Goal: Transaction & Acquisition: Purchase product/service

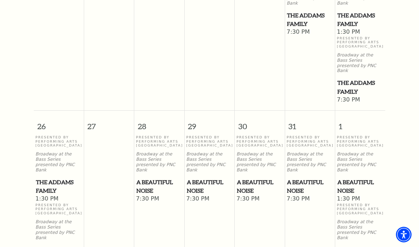
scroll to position [665, 0]
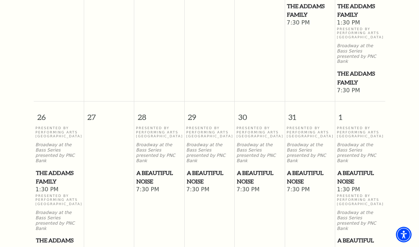
click at [159, 169] on span "A Beautiful Noise" at bounding box center [159, 177] width 46 height 17
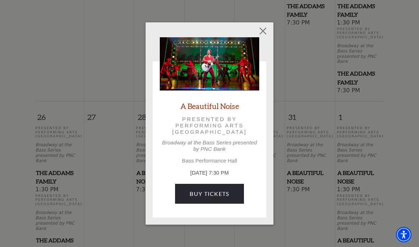
click at [226, 193] on link "Buy Tickets" at bounding box center [209, 194] width 69 height 20
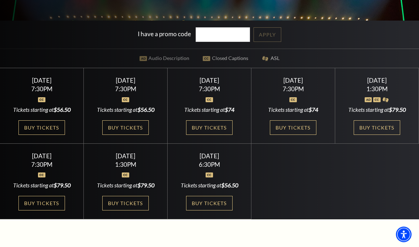
scroll to position [170, 0]
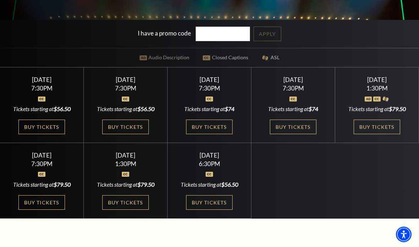
click at [131, 135] on link "Buy Tickets" at bounding box center [125, 127] width 46 height 15
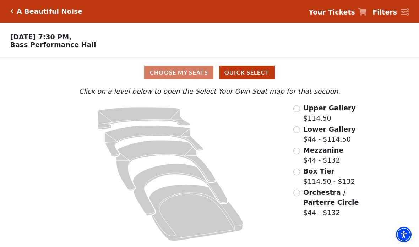
click at [298, 112] on input "Upper Gallery$114.50\a" at bounding box center [296, 108] width 7 height 7
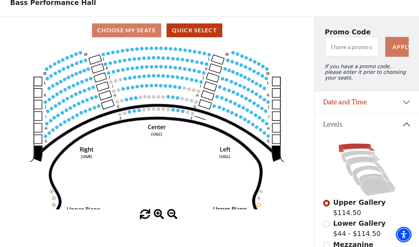
scroll to position [45, 0]
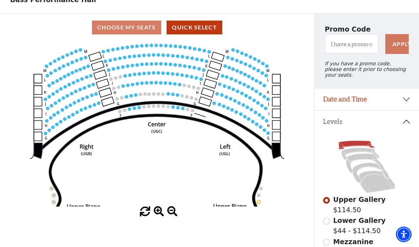
click at [360, 158] on icon at bounding box center [365, 164] width 38 height 20
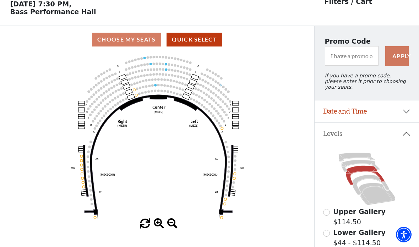
scroll to position [44, 0]
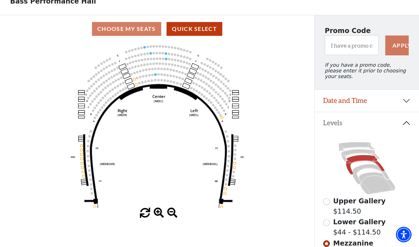
click at [368, 168] on icon at bounding box center [370, 174] width 37 height 20
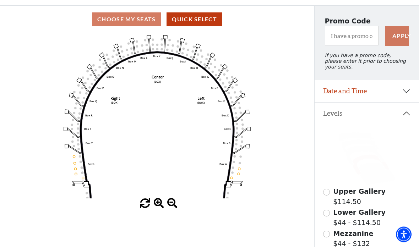
scroll to position [53, 0]
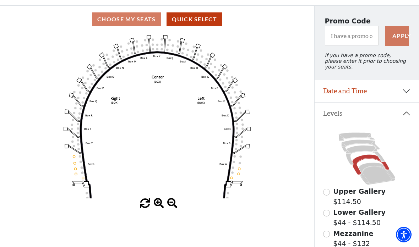
click at [366, 161] on icon at bounding box center [370, 165] width 37 height 20
click at [372, 168] on icon at bounding box center [377, 174] width 37 height 22
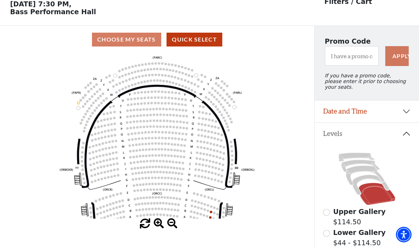
scroll to position [43, 0]
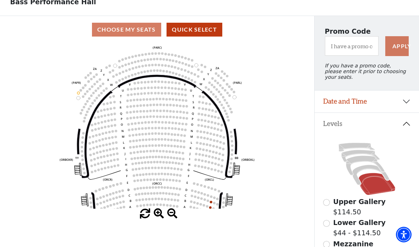
click at [361, 157] on icon at bounding box center [360, 156] width 38 height 12
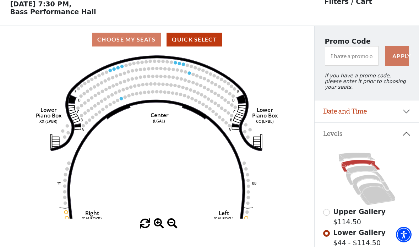
scroll to position [19, 0]
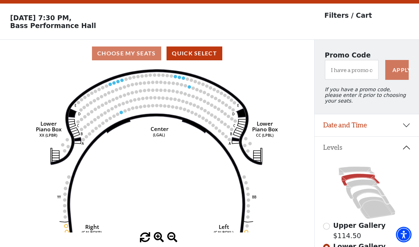
click at [361, 188] on icon at bounding box center [365, 190] width 38 height 20
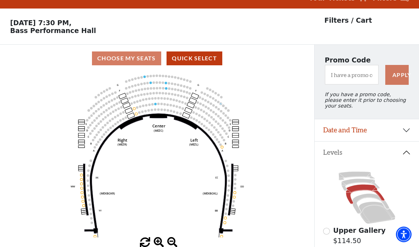
scroll to position [33, 0]
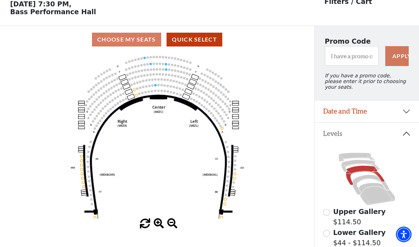
click at [361, 157] on icon at bounding box center [356, 157] width 36 height 9
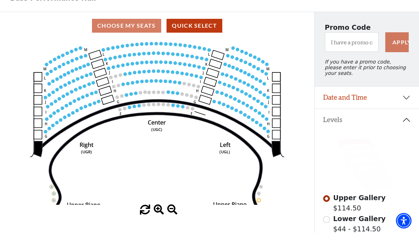
scroll to position [47, 0]
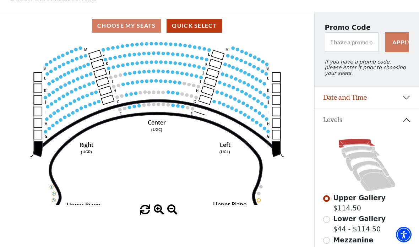
click at [215, 102] on circle at bounding box center [215, 102] width 4 height 4
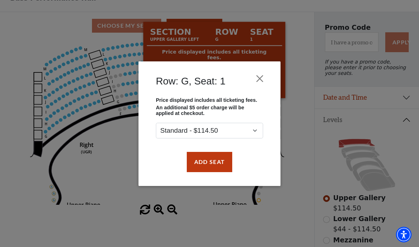
click at [261, 76] on button "Close" at bounding box center [259, 78] width 13 height 13
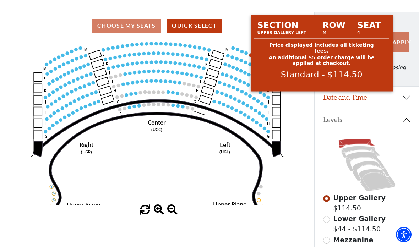
click at [246, 54] on circle at bounding box center [247, 53] width 4 height 4
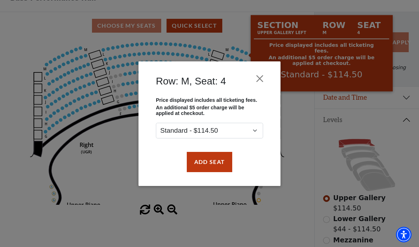
click at [317, 125] on div "Row: M, Seat: 4 Price displayed includes all ticketing fees. An additional $5 o…" at bounding box center [209, 123] width 419 height 247
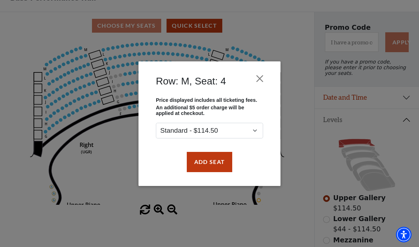
click at [261, 74] on button "Close" at bounding box center [259, 78] width 13 height 13
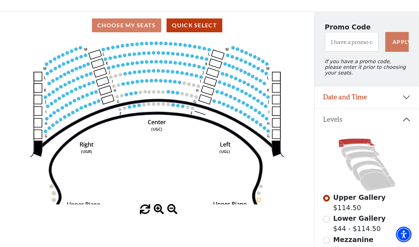
scroll to position [47, 0]
click at [214, 103] on circle at bounding box center [215, 101] width 4 height 4
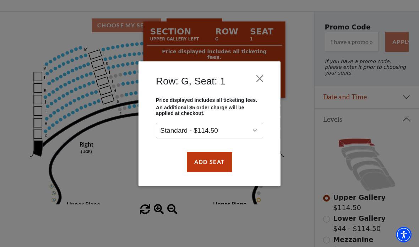
click at [272, 66] on div "Row: G, Seat: 1 Price displayed includes all ticketing fees. An additional $5 o…" at bounding box center [209, 123] width 142 height 125
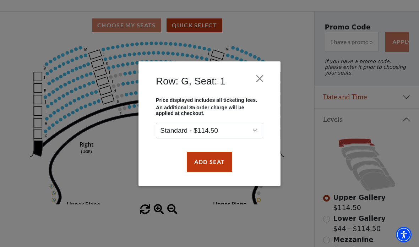
click at [262, 79] on button "Close" at bounding box center [259, 78] width 13 height 13
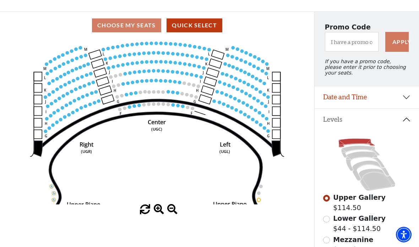
click at [215, 103] on circle at bounding box center [215, 101] width 4 height 4
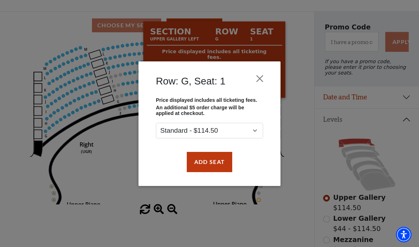
click at [266, 72] on button "Close" at bounding box center [259, 78] width 13 height 13
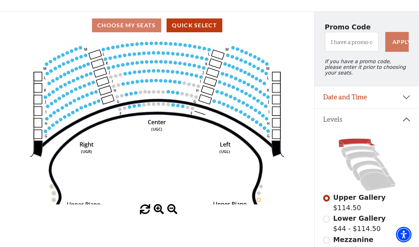
click at [93, 105] on icon "Center (UGC) Right (UGR) Left (UGL) Upper Piano Box ZZ (UPBR) Upper Piano Box A…" at bounding box center [157, 121] width 283 height 165
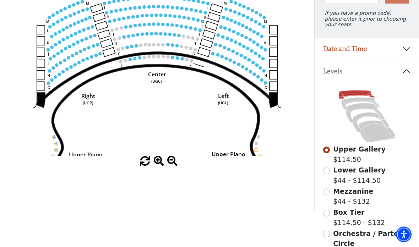
scroll to position [95, 0]
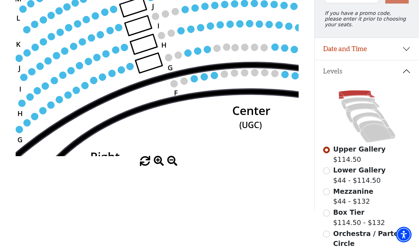
click at [130, 67] on circle at bounding box center [129, 66] width 7 height 7
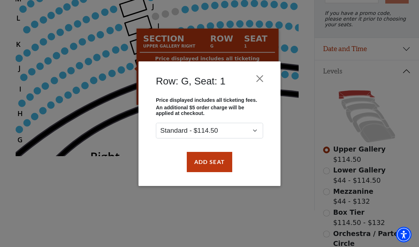
click at [217, 166] on button "Add Seat" at bounding box center [209, 162] width 45 height 20
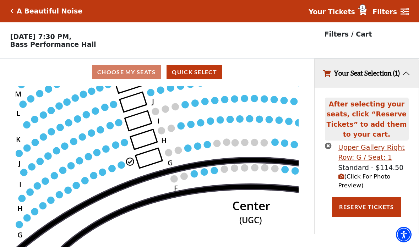
scroll to position [0, 0]
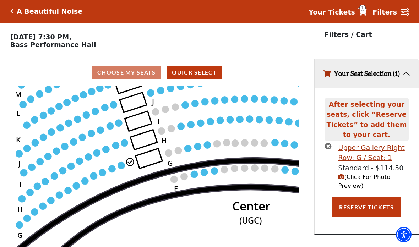
click at [121, 164] on circle at bounding box center [121, 165] width 7 height 7
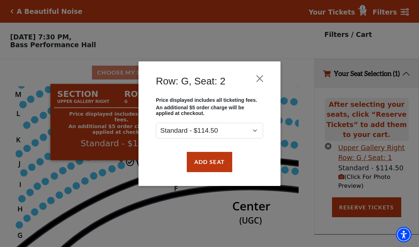
click at [212, 162] on button "Add Seat" at bounding box center [209, 162] width 45 height 20
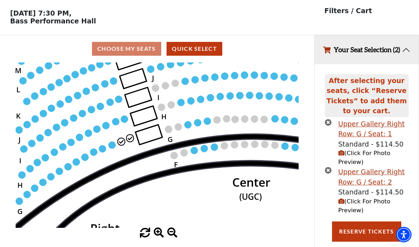
scroll to position [44, 0]
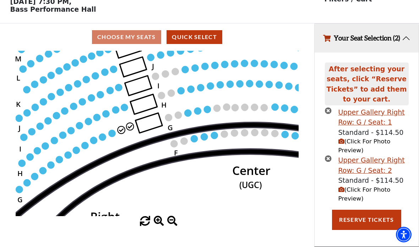
click at [112, 130] on circle at bounding box center [112, 133] width 7 height 7
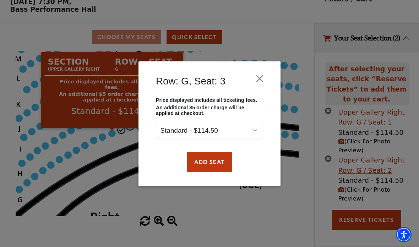
click at [226, 163] on button "Add Seat" at bounding box center [209, 162] width 45 height 20
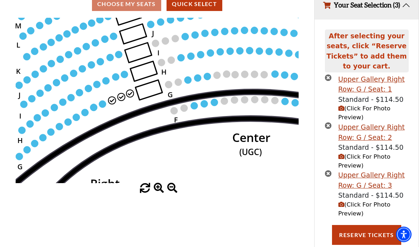
scroll to position [71, 0]
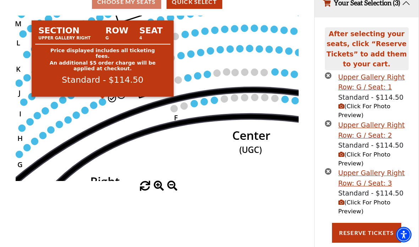
click at [101, 105] on circle at bounding box center [102, 101] width 7 height 7
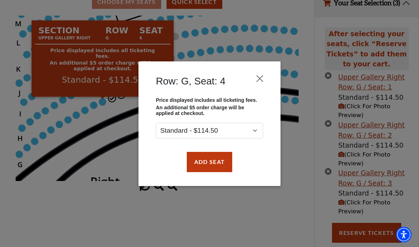
click at [221, 162] on button "Add Seat" at bounding box center [209, 162] width 45 height 20
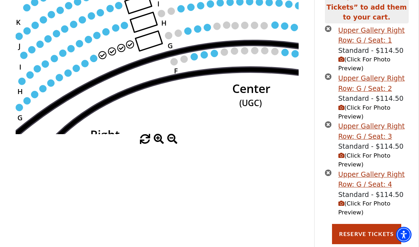
scroll to position [106, 0]
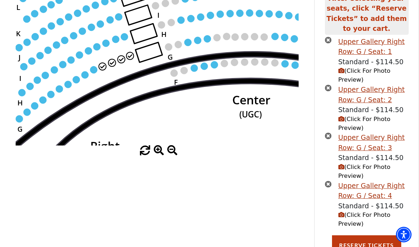
click at [375, 247] on button "Reserve Tickets" at bounding box center [366, 245] width 69 height 20
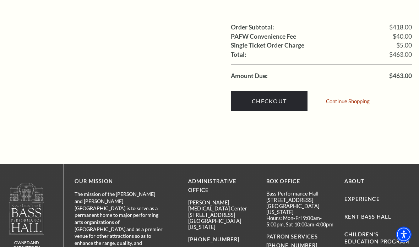
scroll to position [787, 0]
click at [269, 91] on link "Checkout" at bounding box center [269, 101] width 77 height 20
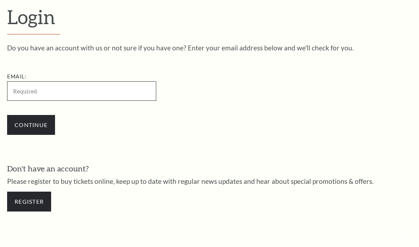
scroll to position [183, 0]
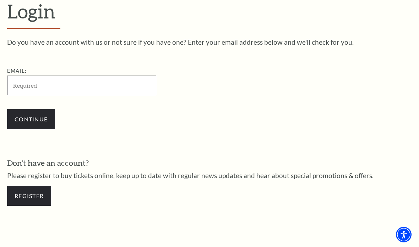
click at [129, 92] on input "Email:" at bounding box center [81, 86] width 149 height 20
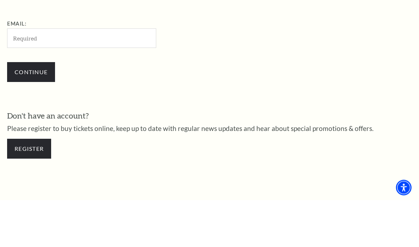
type input "[EMAIL_ADDRESS][DOMAIN_NAME]"
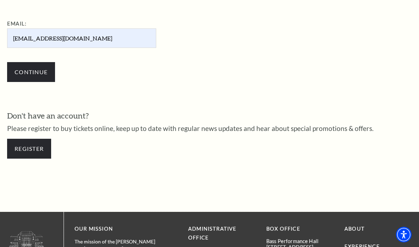
click at [35, 71] on input "Continue" at bounding box center [31, 72] width 48 height 20
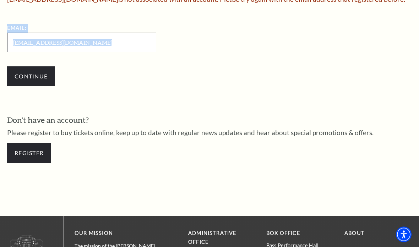
scroll to position [233, 0]
click at [120, 83] on div "Continue" at bounding box center [117, 76] width 220 height 34
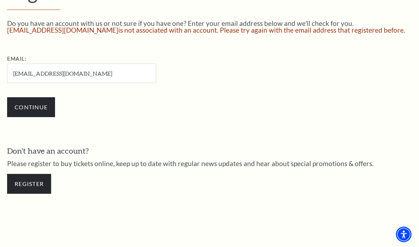
scroll to position [246, 0]
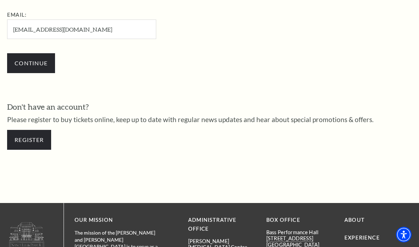
click at [32, 65] on input "Continue" at bounding box center [31, 63] width 48 height 20
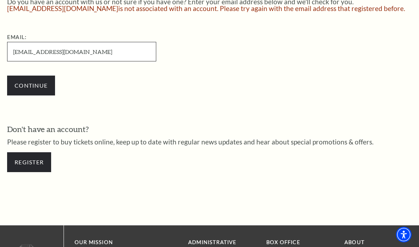
scroll to position [245, 0]
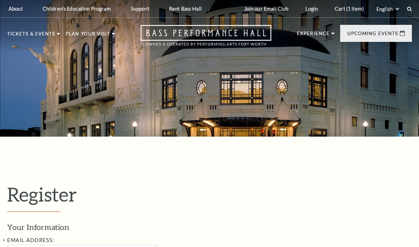
select select "1"
select select "[GEOGRAPHIC_DATA]"
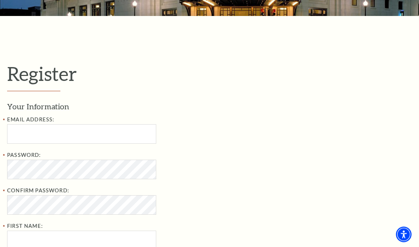
scroll to position [140, 0]
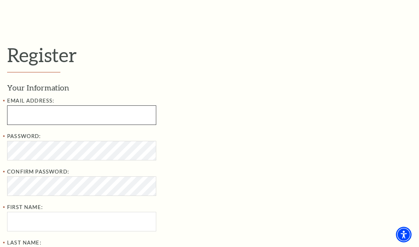
click at [136, 115] on input "Email Address:" at bounding box center [81, 115] width 149 height 20
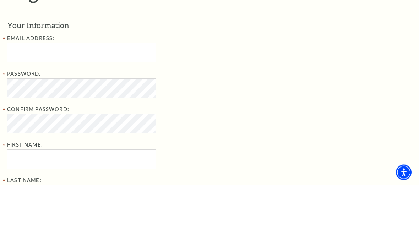
scroll to position [202, 0]
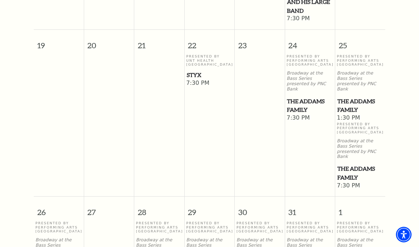
scroll to position [608, 0]
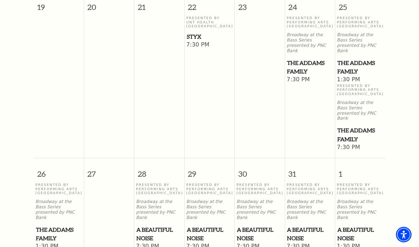
click at [213, 183] on p "Presented By Performing Arts Fort Worth" at bounding box center [209, 189] width 47 height 12
click at [204, 225] on span "A Beautiful Noise" at bounding box center [210, 233] width 46 height 17
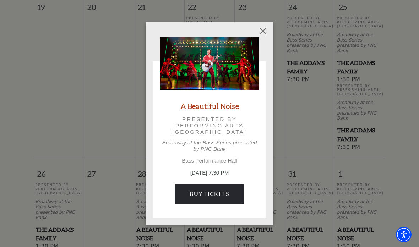
click at [227, 195] on link "Buy Tickets" at bounding box center [209, 194] width 69 height 20
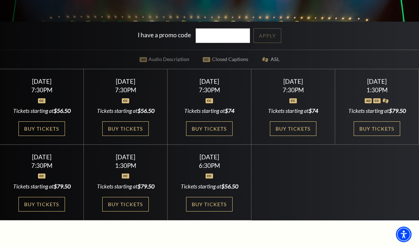
scroll to position [170, 0]
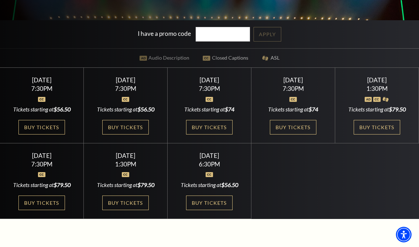
click at [136, 135] on link "Buy Tickets" at bounding box center [125, 127] width 46 height 15
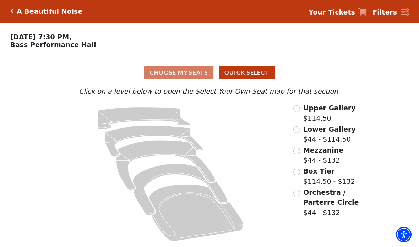
click at [155, 114] on icon "Upper Gallery - Seats Available: 276" at bounding box center [143, 118] width 93 height 22
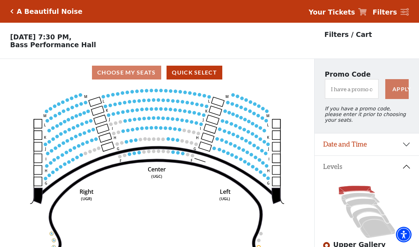
click at [400, 155] on button "Date and Time" at bounding box center [367, 144] width 104 height 22
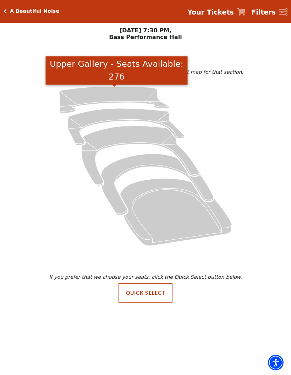
click at [85, 98] on icon "Upper Gallery - Seats Available: 276" at bounding box center [114, 100] width 110 height 27
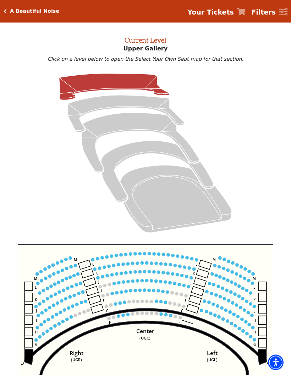
scroll to position [27, 0]
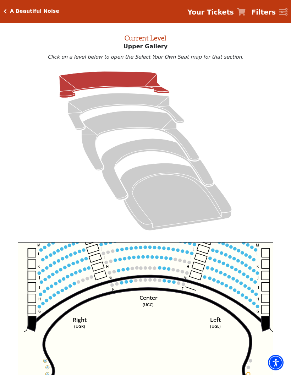
click at [233, 15] on strong "Your Tickets" at bounding box center [210, 12] width 47 height 8
click at [271, 13] on strong "Filters" at bounding box center [263, 12] width 24 height 8
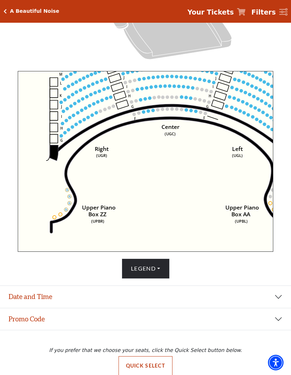
scroll to position [226, 0]
